Goal: Information Seeking & Learning: Learn about a topic

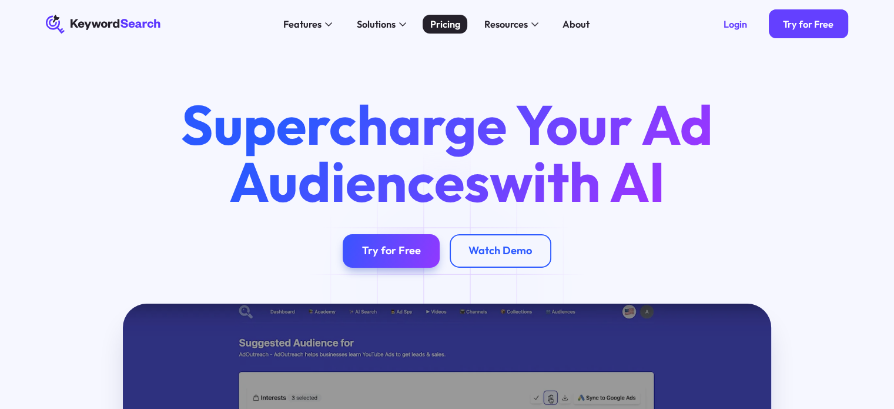
click at [455, 20] on div "Pricing" at bounding box center [445, 24] width 30 height 15
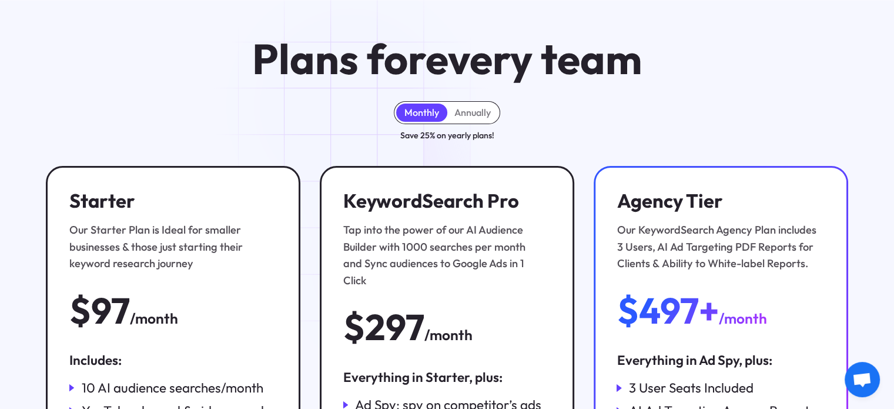
scroll to position [118, 0]
